Goal: Find specific page/section: Find specific page/section

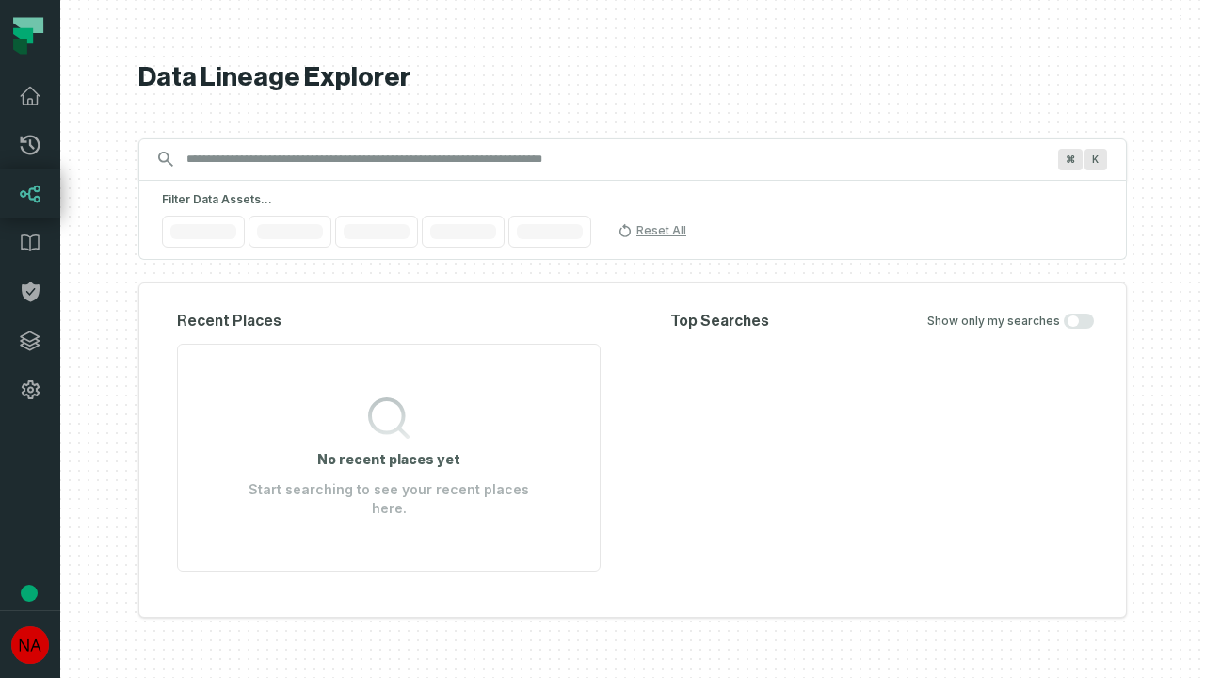
click at [30, 341] on icon at bounding box center [30, 340] width 19 height 19
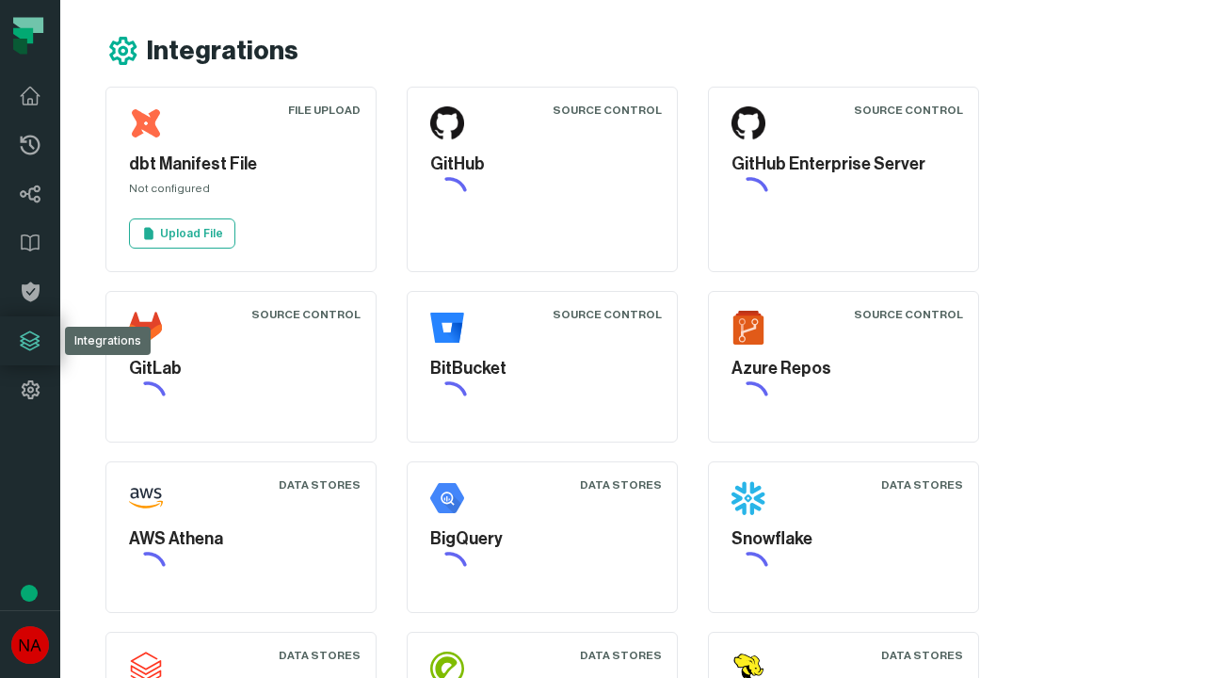
click at [30, 390] on icon at bounding box center [30, 389] width 23 height 23
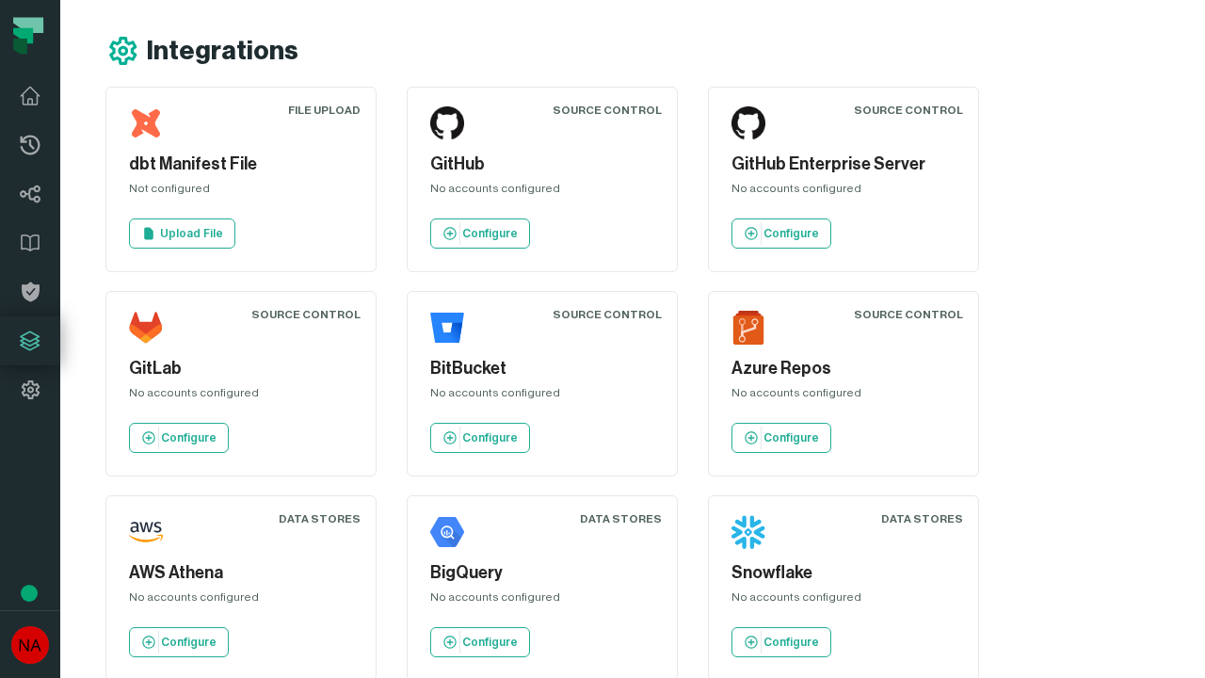
click at [30, 145] on icon at bounding box center [31, 146] width 20 height 20
